Goal: Task Accomplishment & Management: Manage account settings

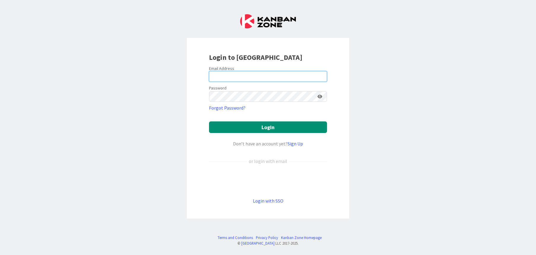
type input "[DOMAIN_NAME][EMAIL_ADDRESS][DOMAIN_NAME]"
click at [321, 97] on icon at bounding box center [320, 97] width 5 height 4
drag, startPoint x: 253, startPoint y: 77, endPoint x: 204, endPoint y: 79, distance: 49.6
click at [204, 79] on div "Login to [GEOGRAPHIC_DATA] Email Address [DOMAIN_NAME][EMAIL_ADDRESS][DOMAIN_NA…" at bounding box center [268, 128] width 163 height 181
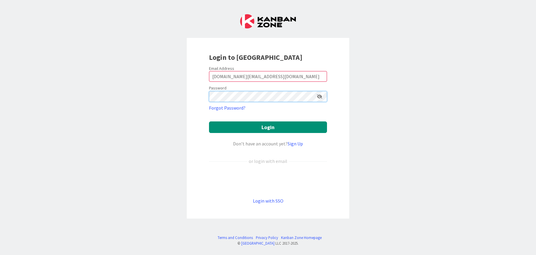
click at [190, 88] on div "Login to [GEOGRAPHIC_DATA] Email Address [DOMAIN_NAME][EMAIL_ADDRESS][DOMAIN_NA…" at bounding box center [268, 128] width 163 height 181
click at [318, 96] on icon at bounding box center [319, 97] width 5 height 4
